Goal: Information Seeking & Learning: Learn about a topic

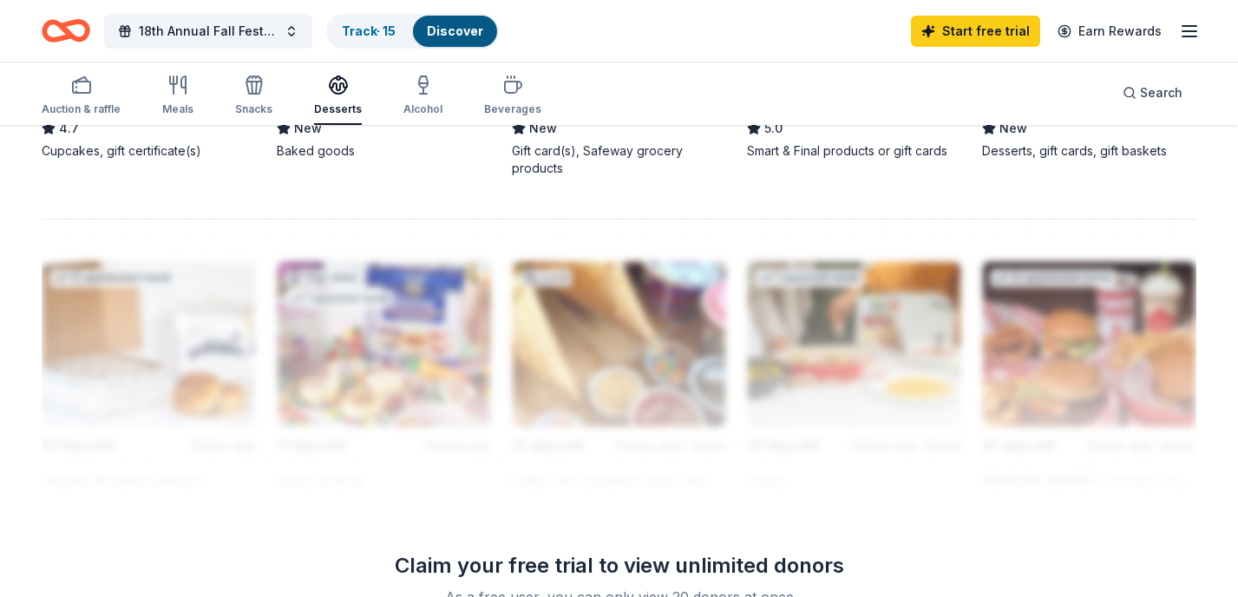
scroll to position [1425, 0]
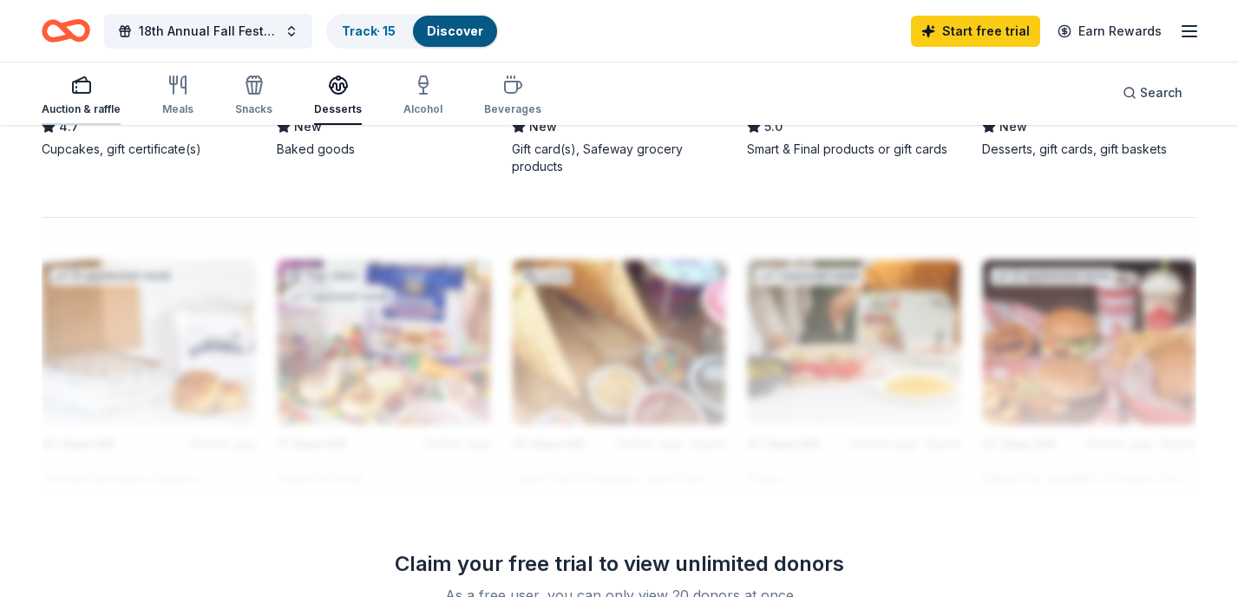
click at [100, 91] on div "button" at bounding box center [81, 85] width 79 height 21
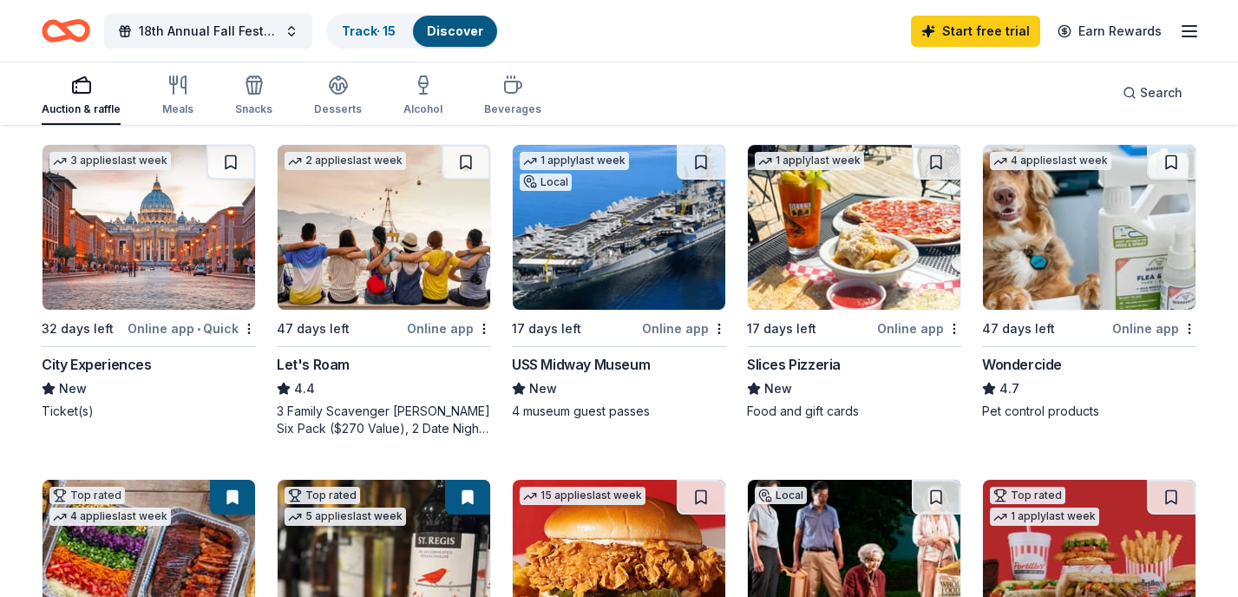
scroll to position [825, 0]
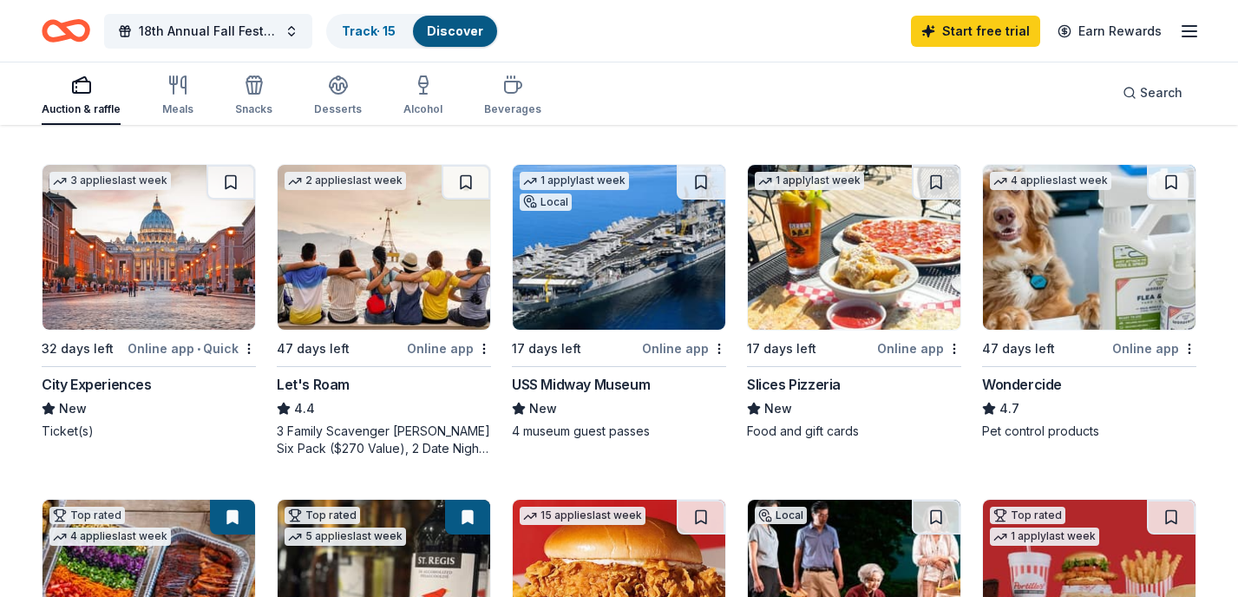
click at [802, 246] on img at bounding box center [854, 247] width 213 height 165
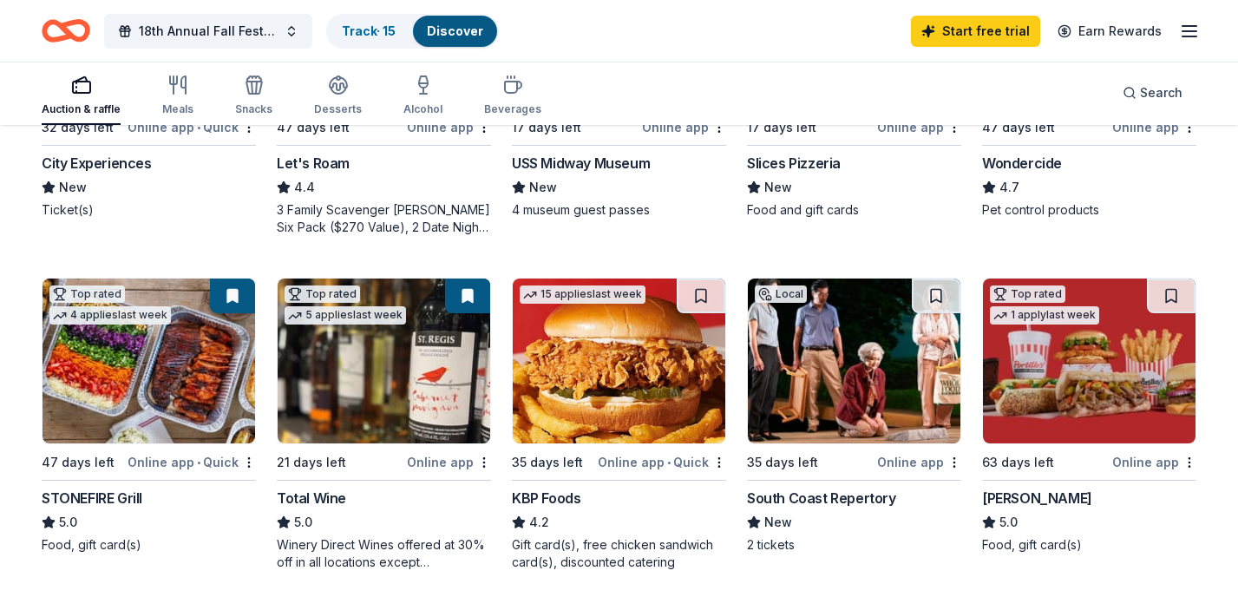
scroll to position [1009, 0]
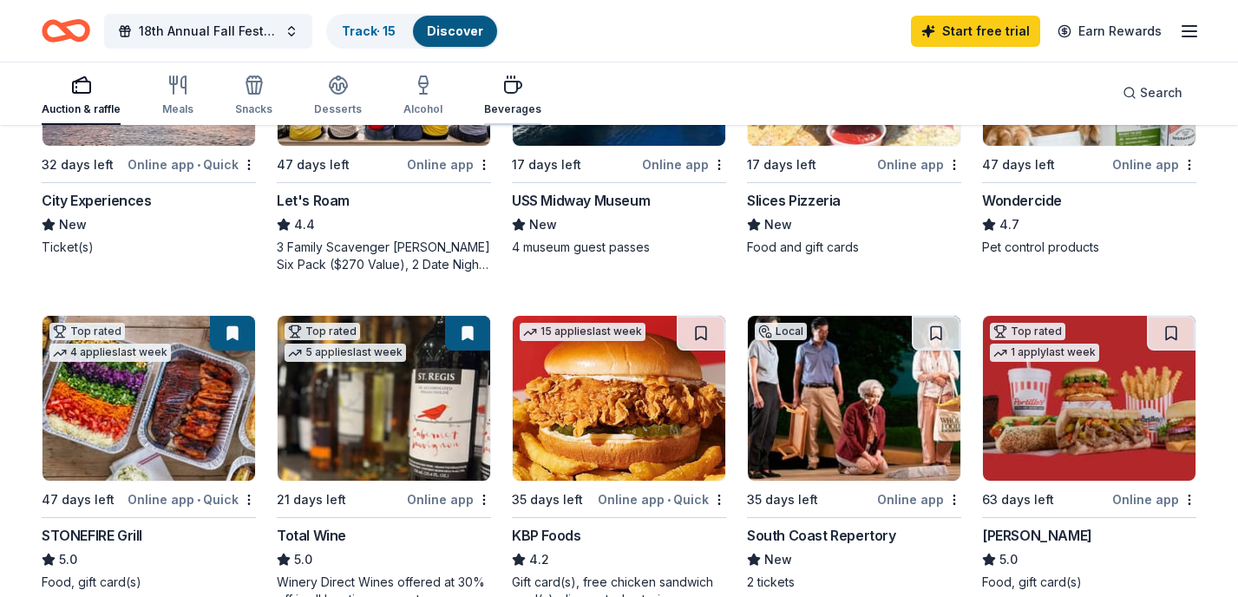
click at [484, 105] on div "Beverages" at bounding box center [512, 109] width 57 height 14
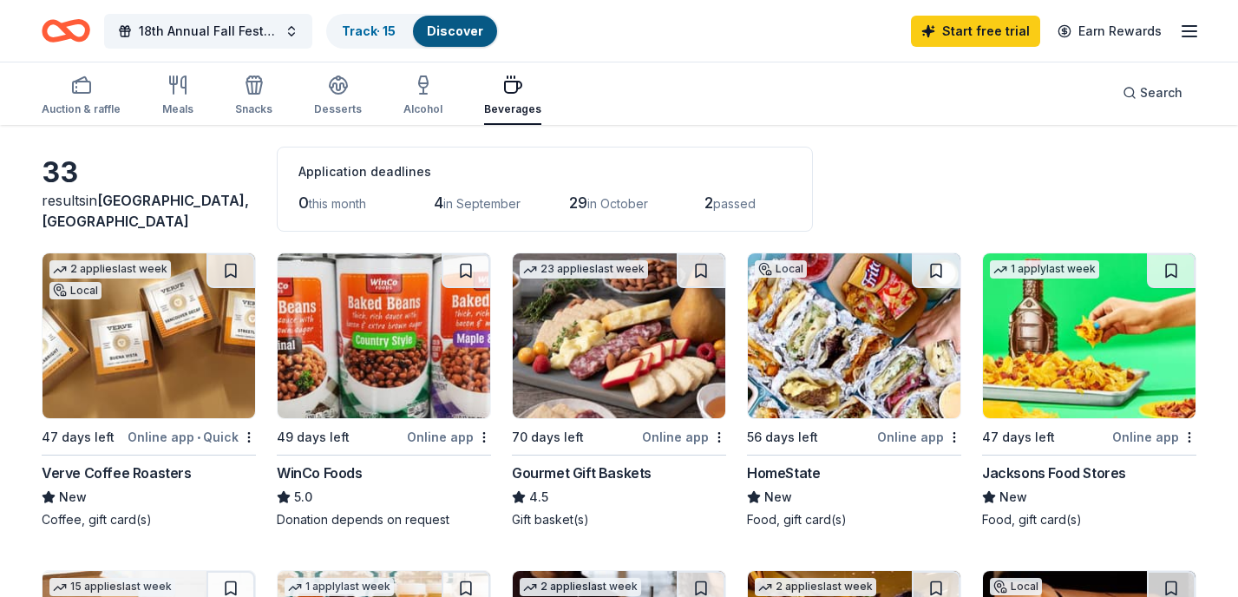
scroll to position [70, 0]
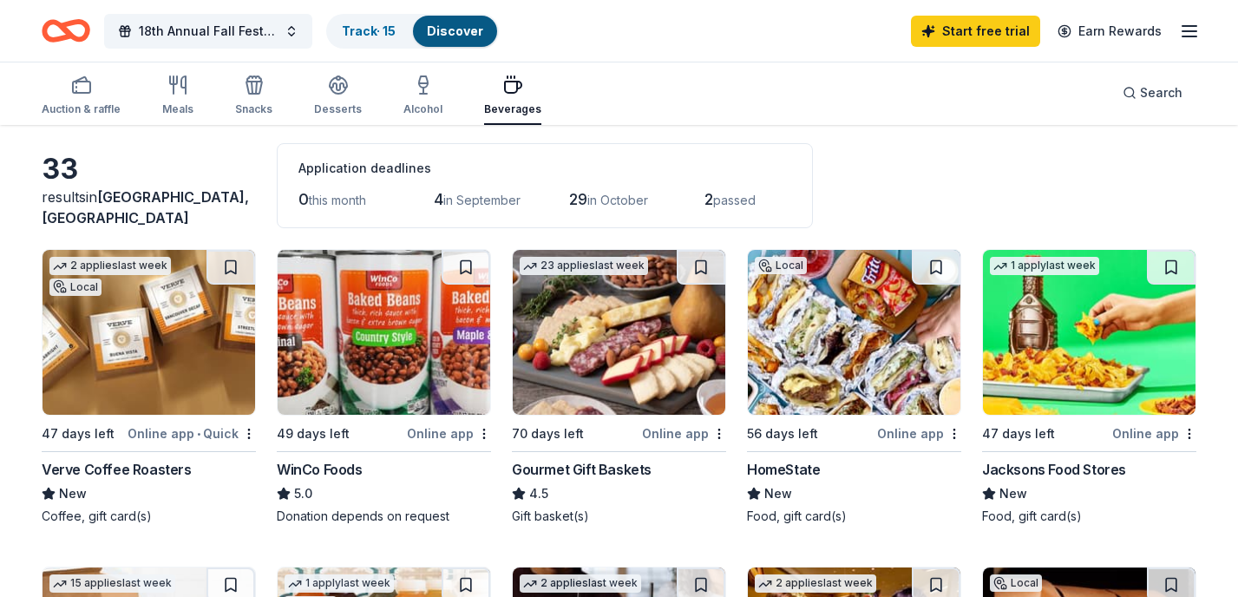
click at [149, 315] on img at bounding box center [149, 332] width 213 height 165
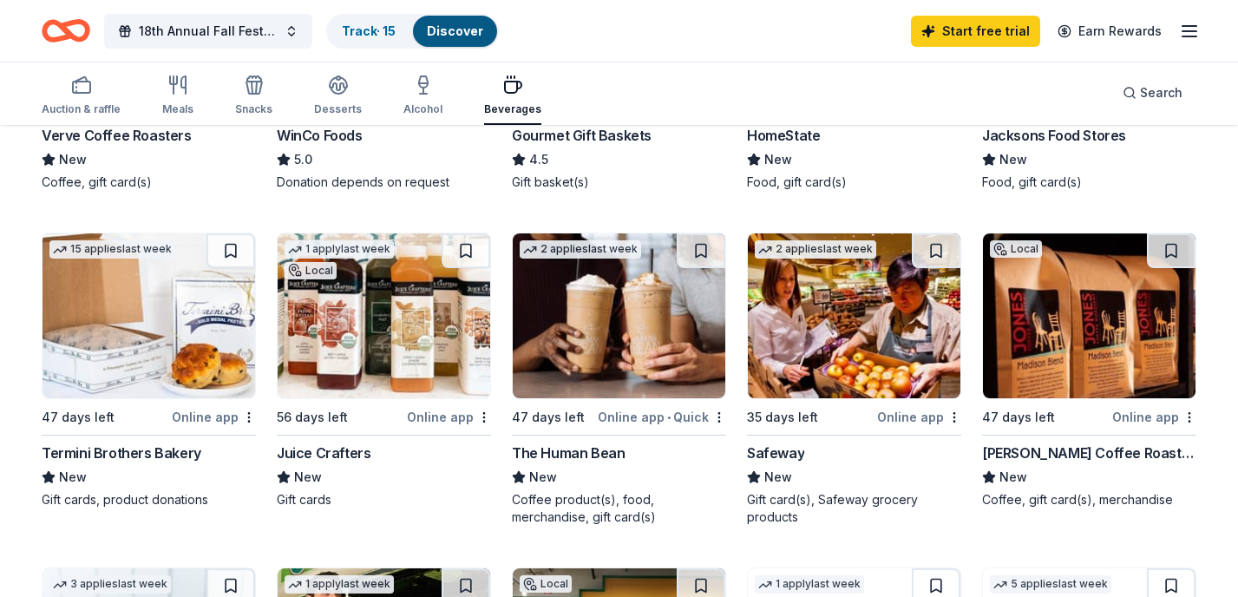
scroll to position [409, 0]
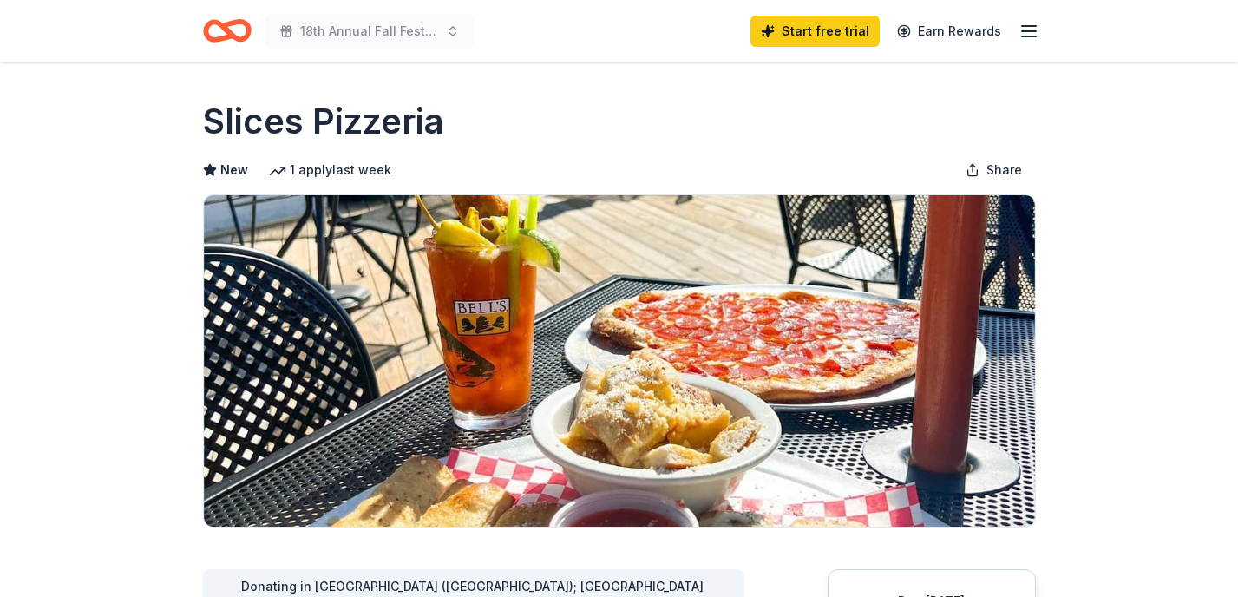
scroll to position [312, 0]
